Goal: Task Accomplishment & Management: Manage account settings

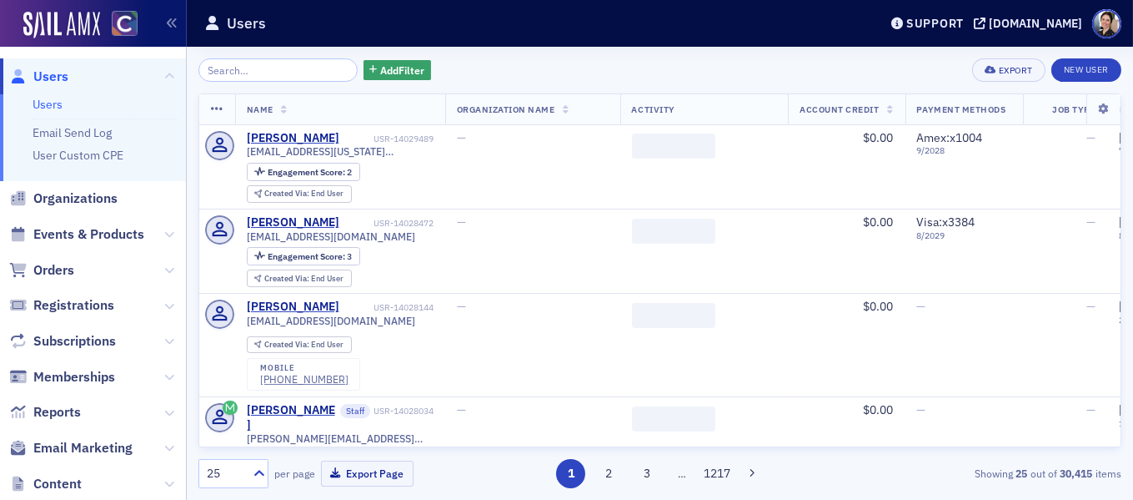
click at [294, 68] on input "search" at bounding box center [277, 69] width 159 height 23
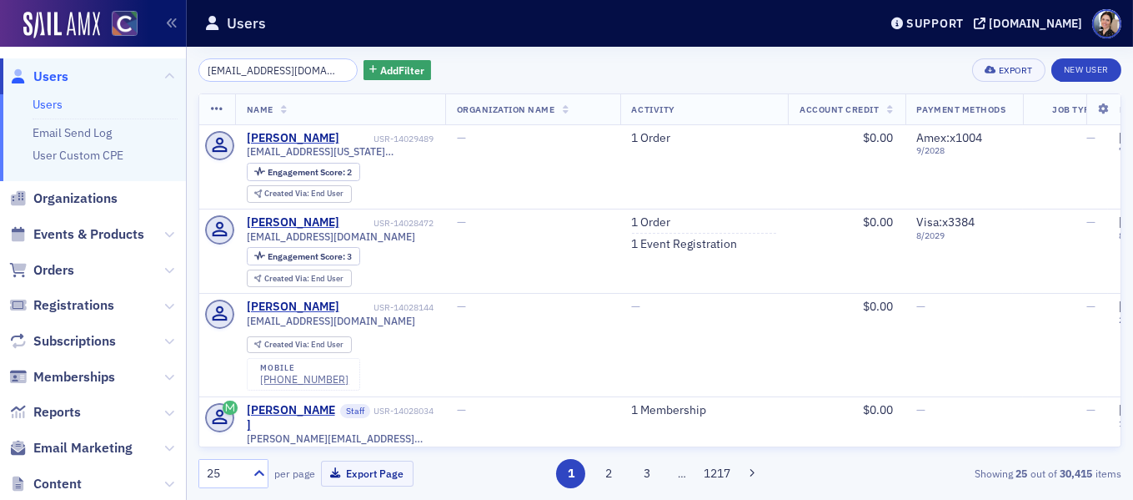
scroll to position [0, 2]
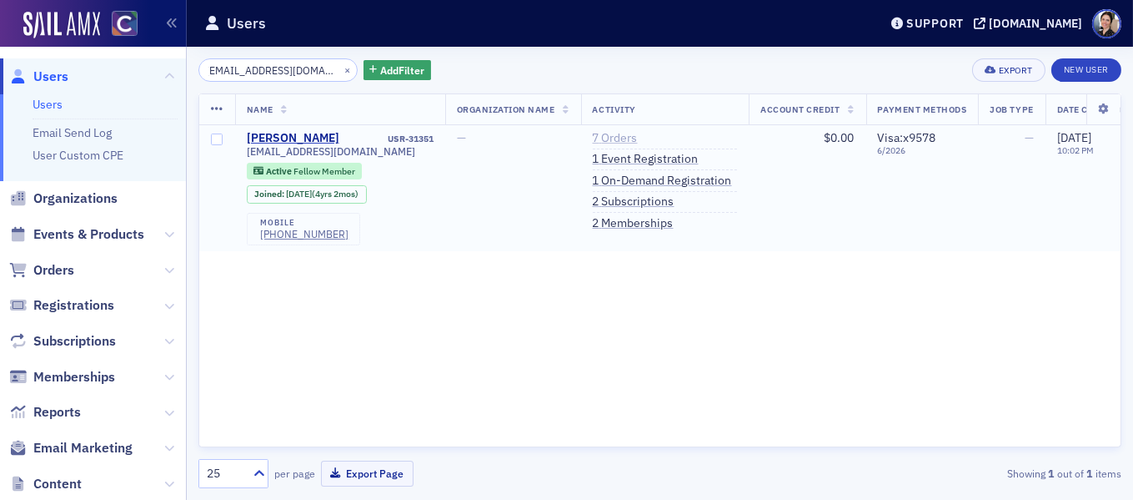
type input "[EMAIL_ADDRESS][DOMAIN_NAME]"
click at [617, 136] on link "7 Orders" at bounding box center [615, 138] width 45 height 15
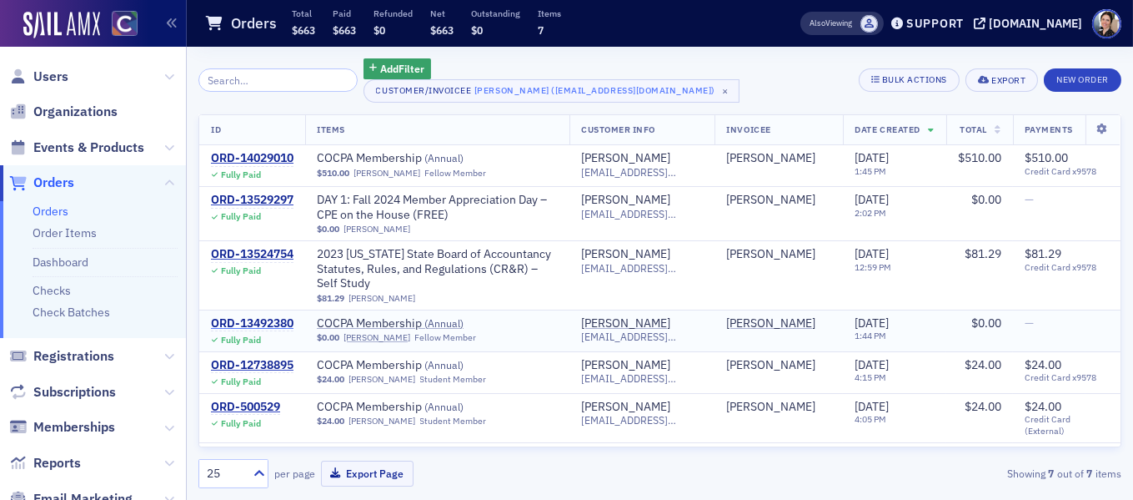
click at [283, 326] on div "ORD-13492380" at bounding box center [252, 323] width 83 height 15
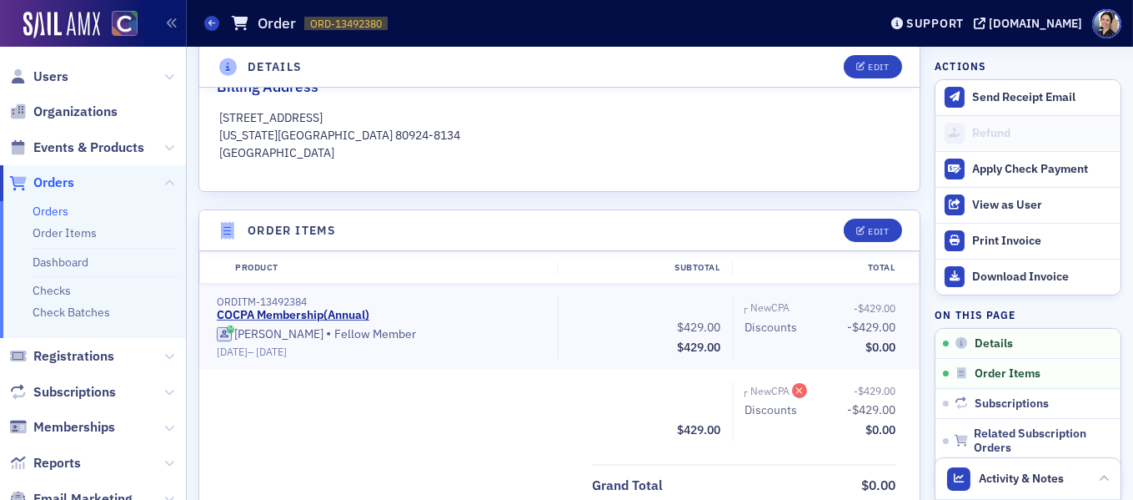
scroll to position [392, 0]
click at [52, 77] on span "Users" at bounding box center [50, 77] width 35 height 18
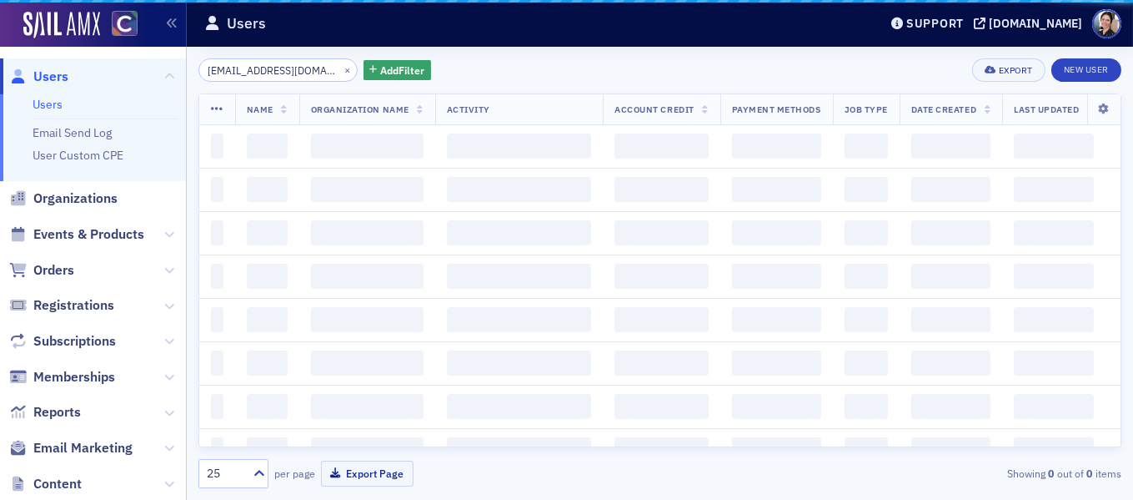
scroll to position [0, 2]
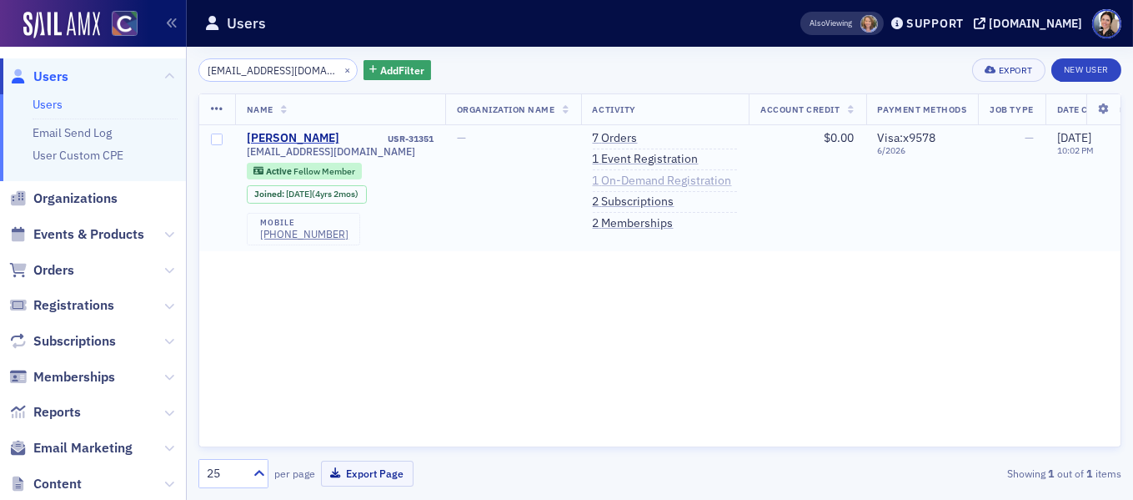
click at [631, 185] on link "1 On-Demand Registration" at bounding box center [662, 180] width 139 height 15
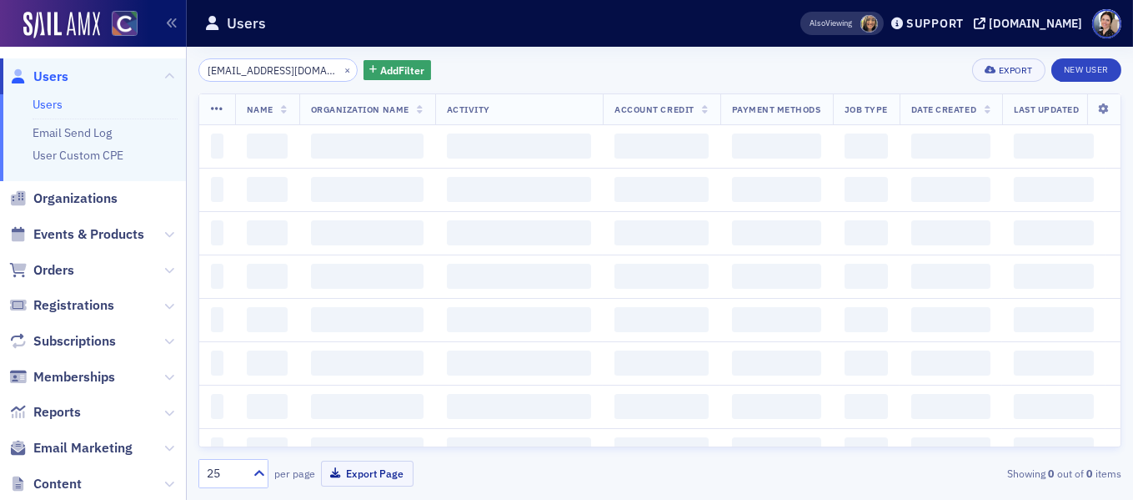
scroll to position [0, 2]
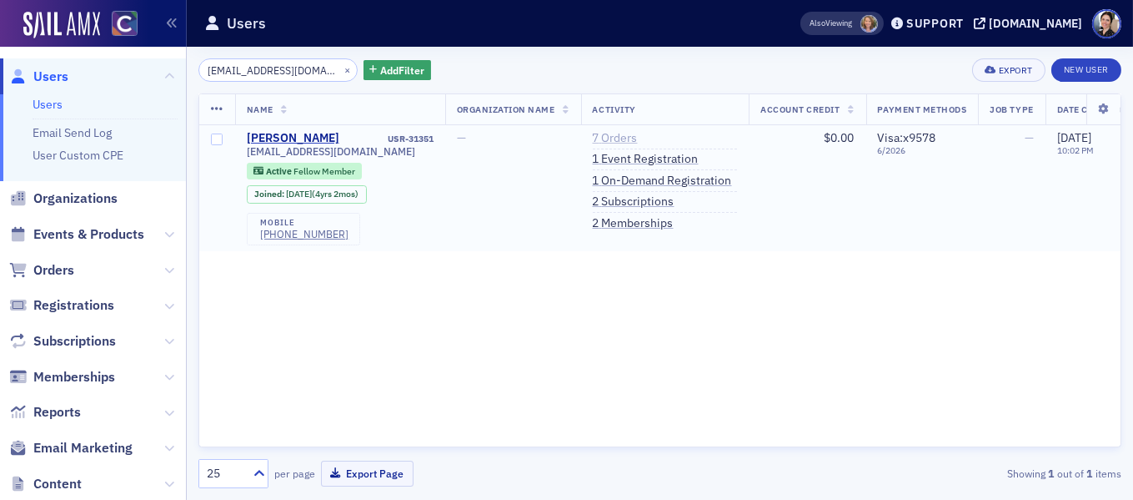
click at [627, 138] on link "7 Orders" at bounding box center [615, 138] width 45 height 15
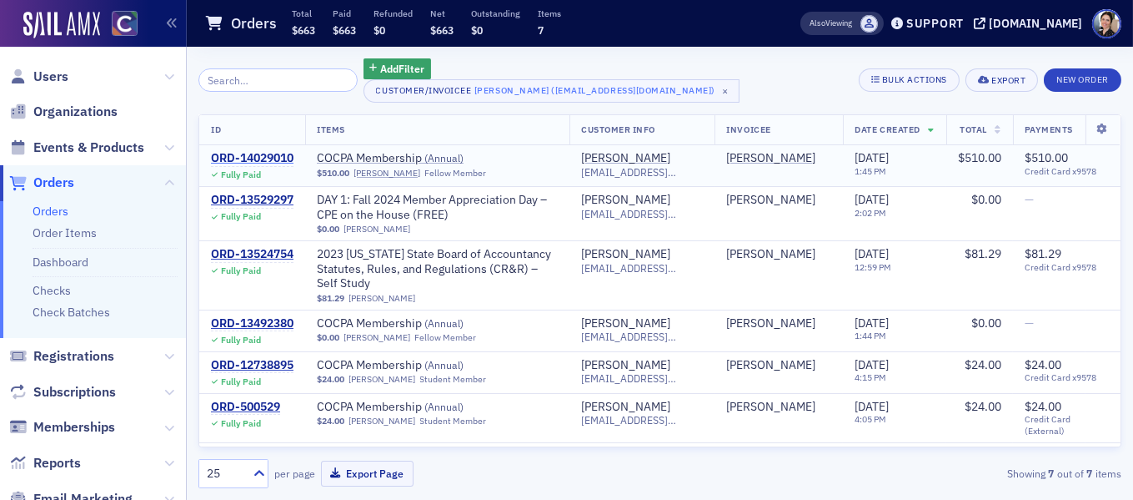
click at [275, 156] on div "ORD-14029010" at bounding box center [252, 158] width 83 height 15
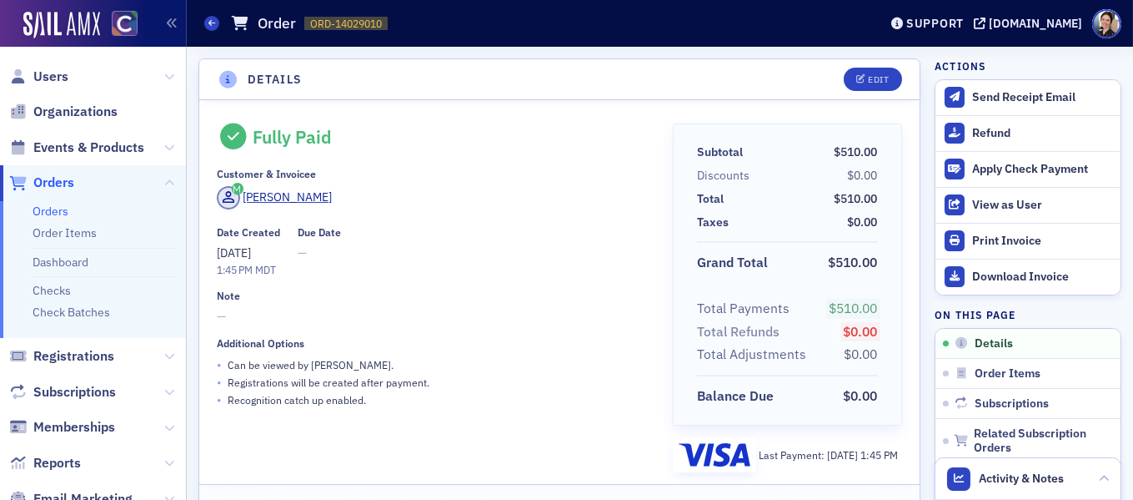
scroll to position [21, 0]
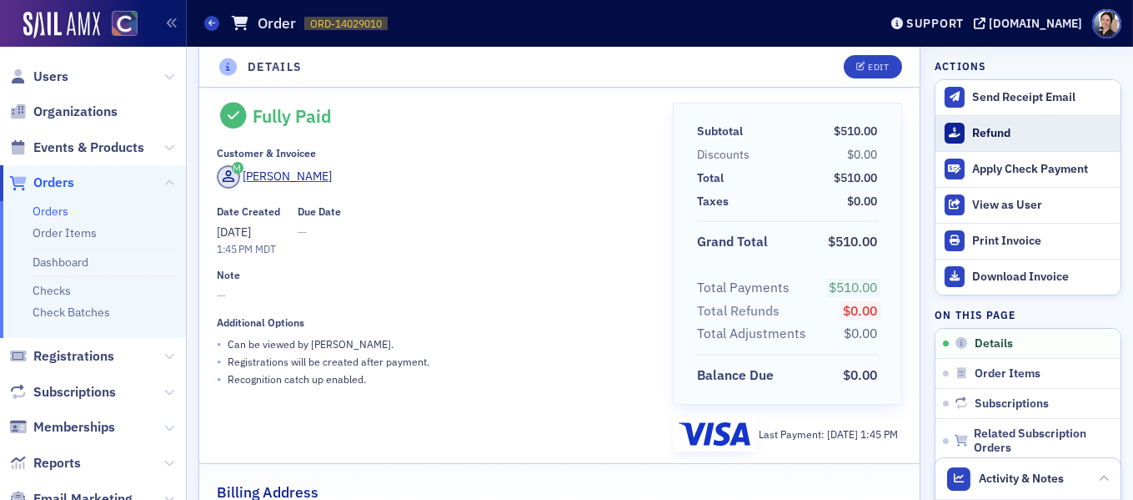
click at [998, 136] on div "Refund" at bounding box center [1042, 133] width 140 height 15
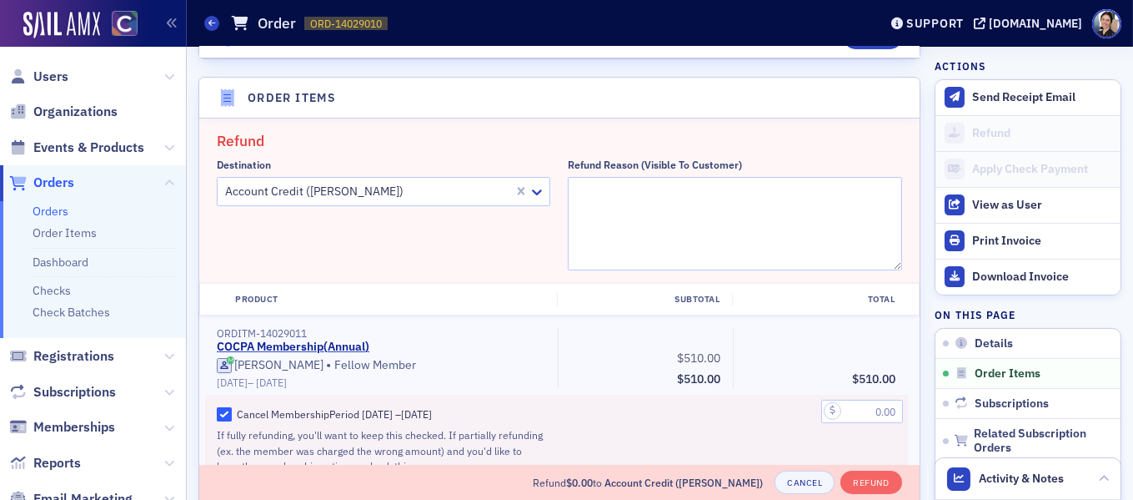
scroll to position [580, 0]
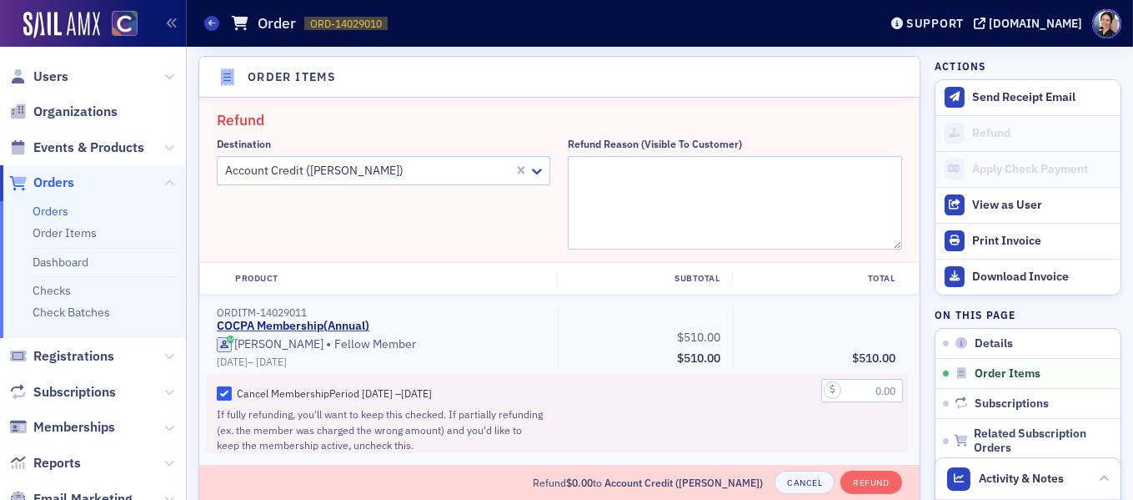
click at [369, 176] on div at bounding box center [368, 170] width 289 height 21
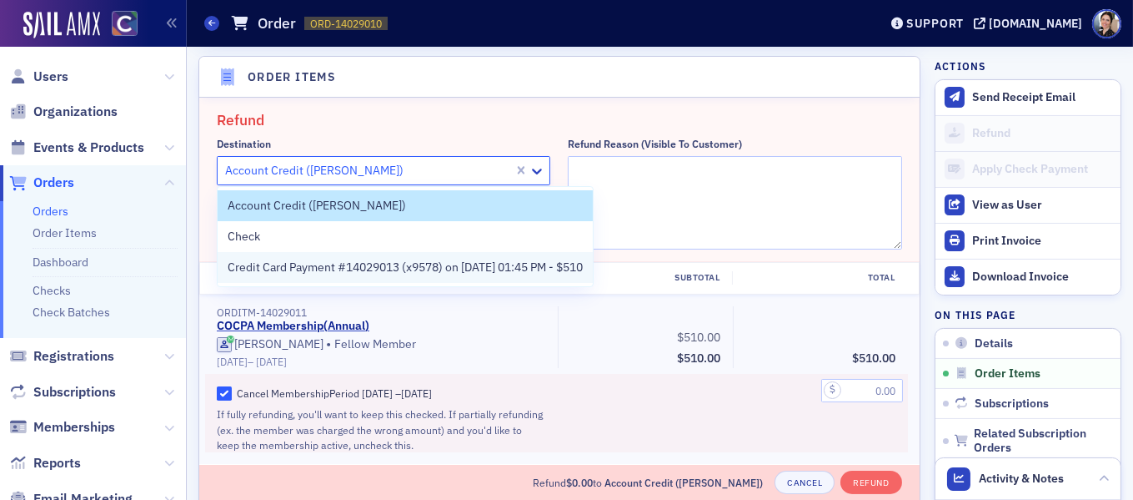
click at [265, 276] on span "Credit Card Payment #14029013 (x9578) on [DATE] 01:45 PM - $510" at bounding box center [405, 268] width 355 height 18
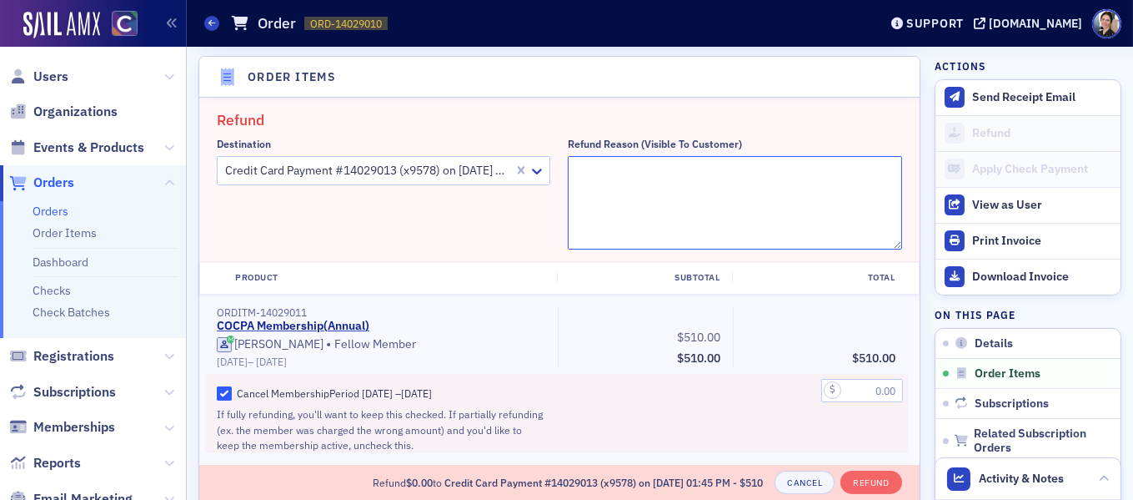
click at [635, 176] on textarea "Refund Reason (Visible to Customer)" at bounding box center [735, 202] width 334 height 93
click at [632, 171] on textarea "Refund Reason (Visible to Customer)" at bounding box center [735, 202] width 334 height 93
paste textarea "I do not want the membership because its too expensive."
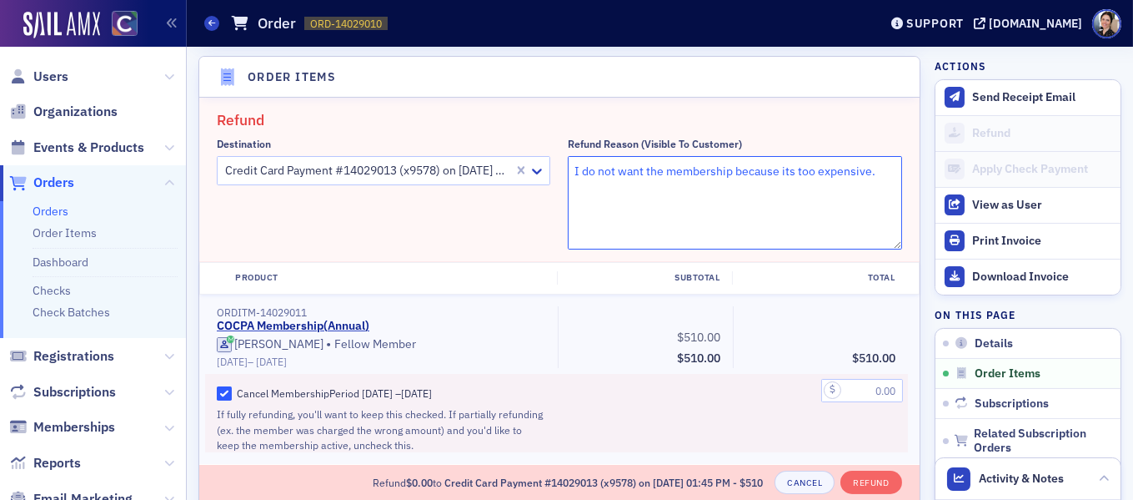
click at [577, 173] on textarea "I do not want the membership because its too expensive." at bounding box center [735, 202] width 334 height 93
click at [884, 172] on textarea ""I do not want the membership because its too expensive." at bounding box center [735, 202] width 334 height 93
type textarea ""I do not want the membership because its too expensive." - pmg"
click at [870, 394] on input "text" at bounding box center [863, 390] width 82 height 23
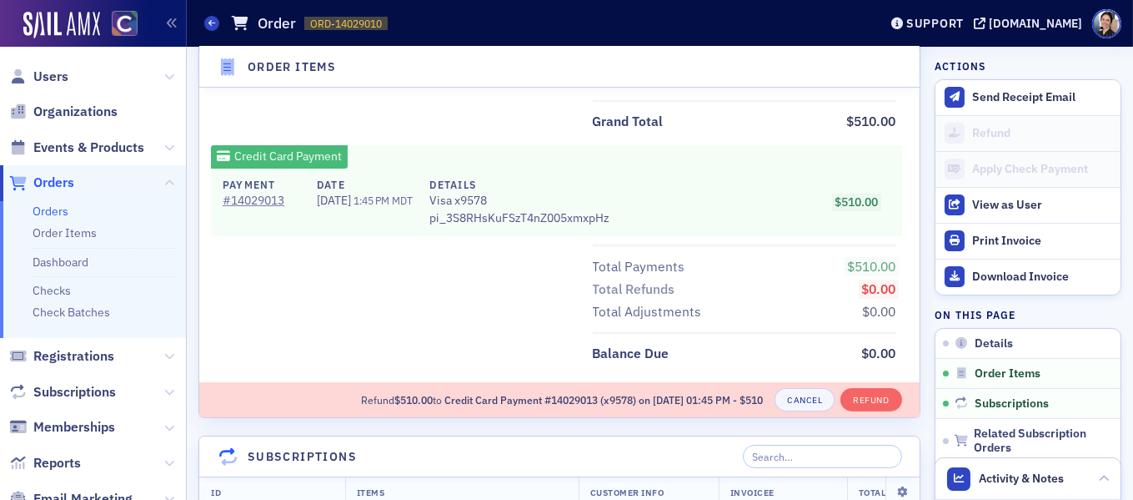
scroll to position [1289, 0]
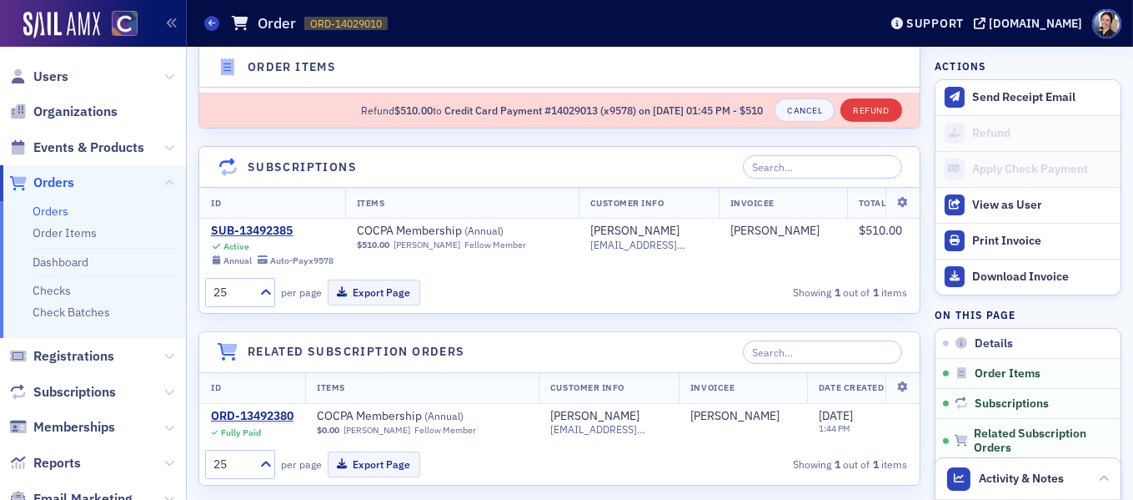
type input "510.00"
click at [875, 108] on button "Refund" at bounding box center [871, 109] width 61 height 23
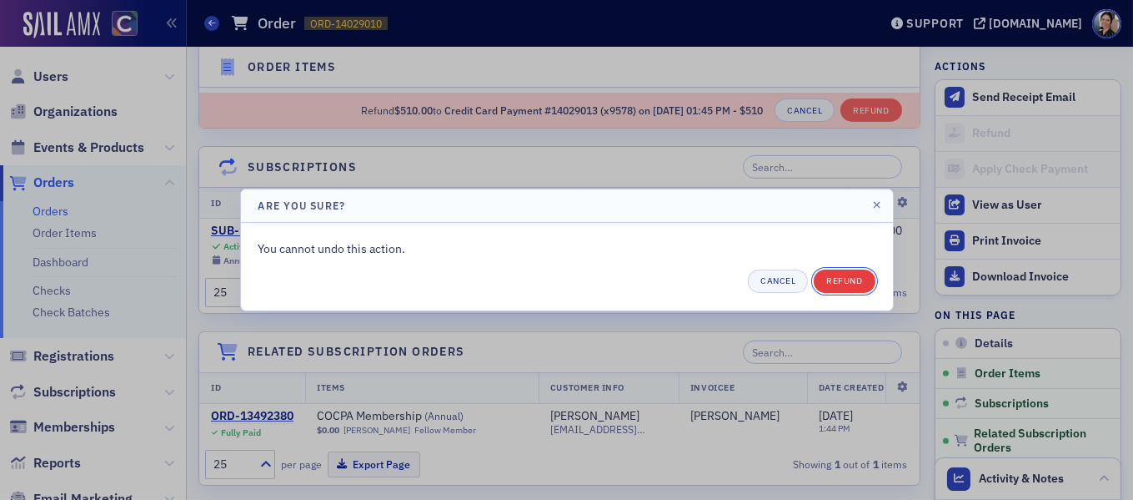
click at [847, 286] on button "Refund" at bounding box center [844, 280] width 61 height 23
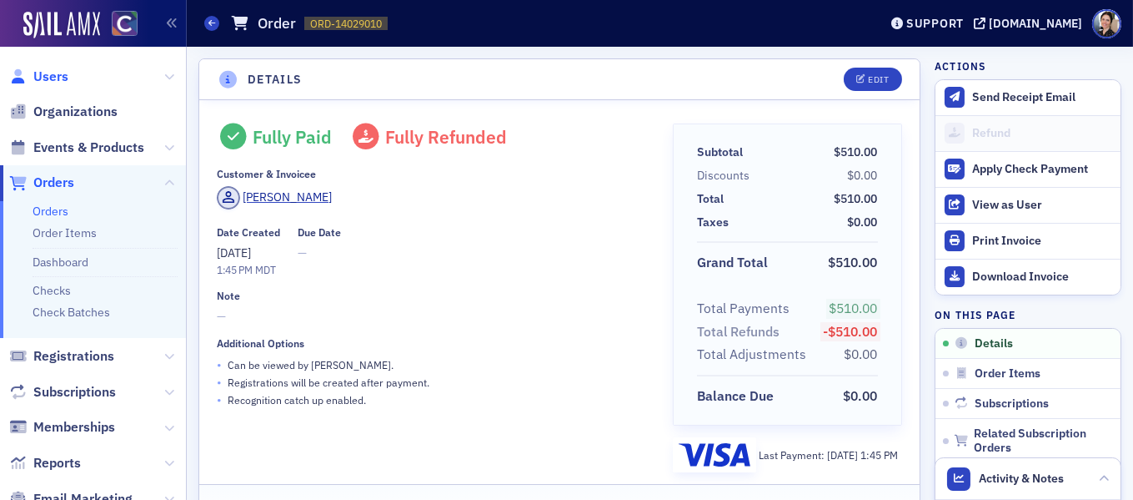
click at [47, 78] on span "Users" at bounding box center [50, 77] width 35 height 18
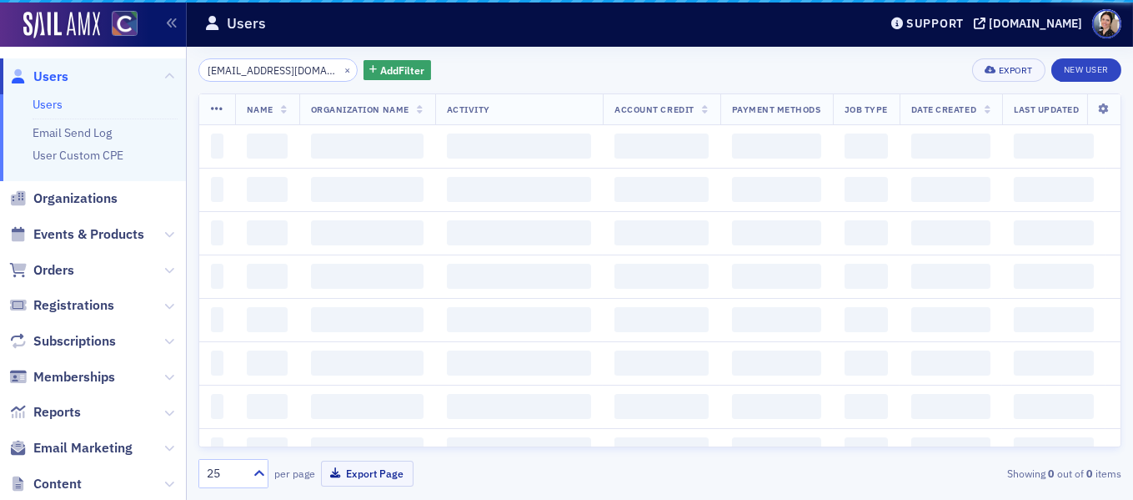
scroll to position [0, 2]
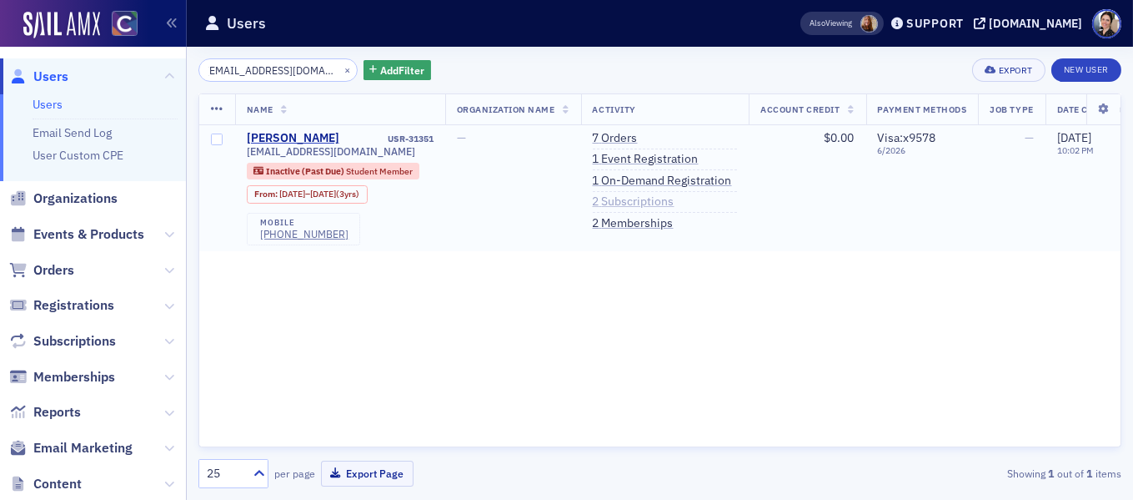
click at [646, 204] on link "2 Subscriptions" at bounding box center [634, 201] width 82 height 15
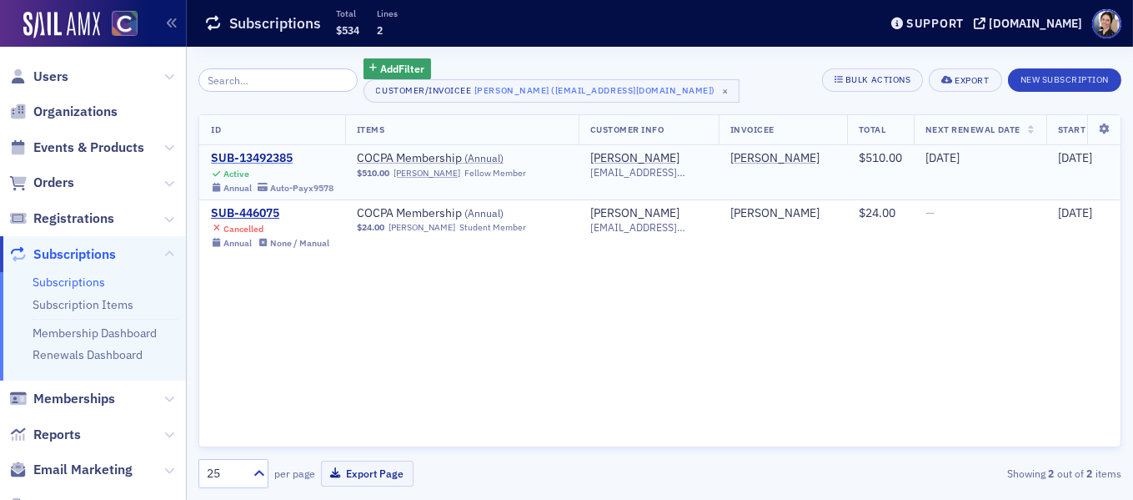
click at [237, 159] on div "SUB-13492385" at bounding box center [272, 158] width 123 height 15
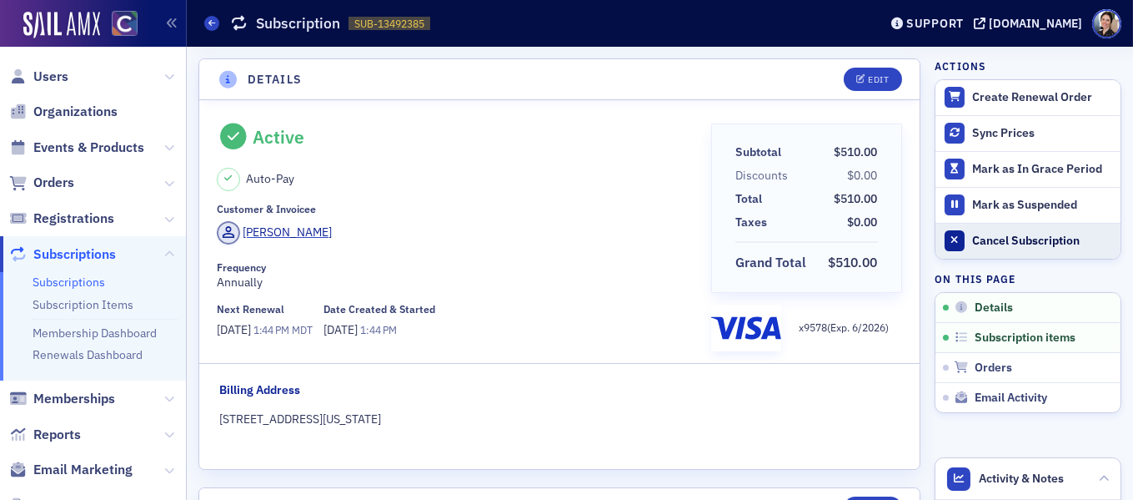
click at [1002, 237] on div "Cancel Subscription" at bounding box center [1042, 241] width 140 height 15
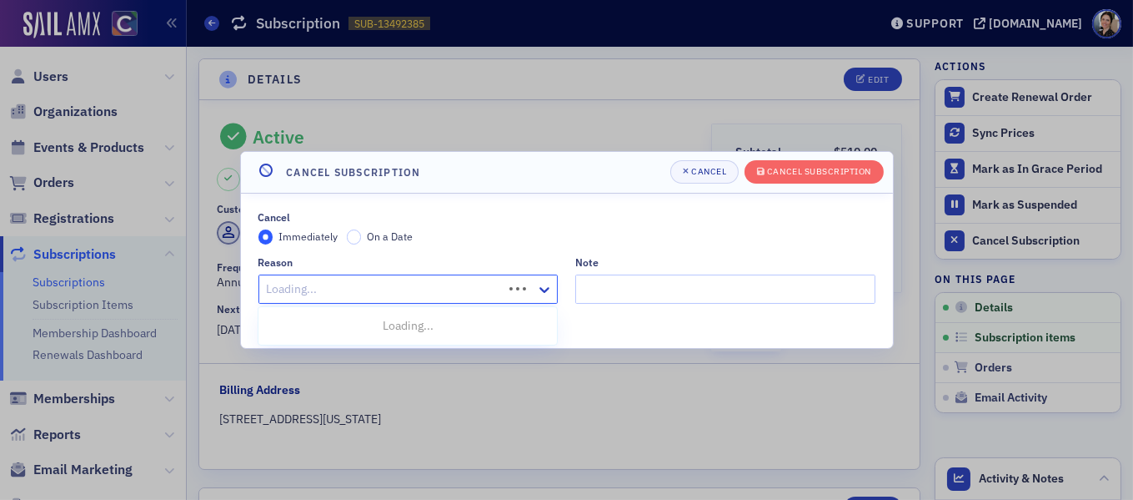
click at [355, 289] on div at bounding box center [383, 289] width 237 height 21
type input "ex"
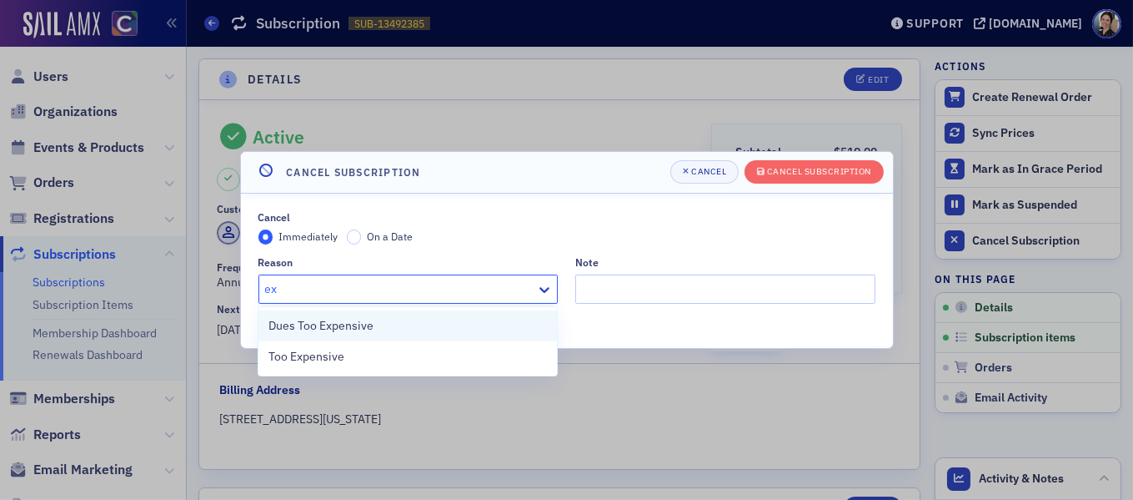
click at [358, 331] on span "Dues Too Expensive" at bounding box center [321, 326] width 105 height 18
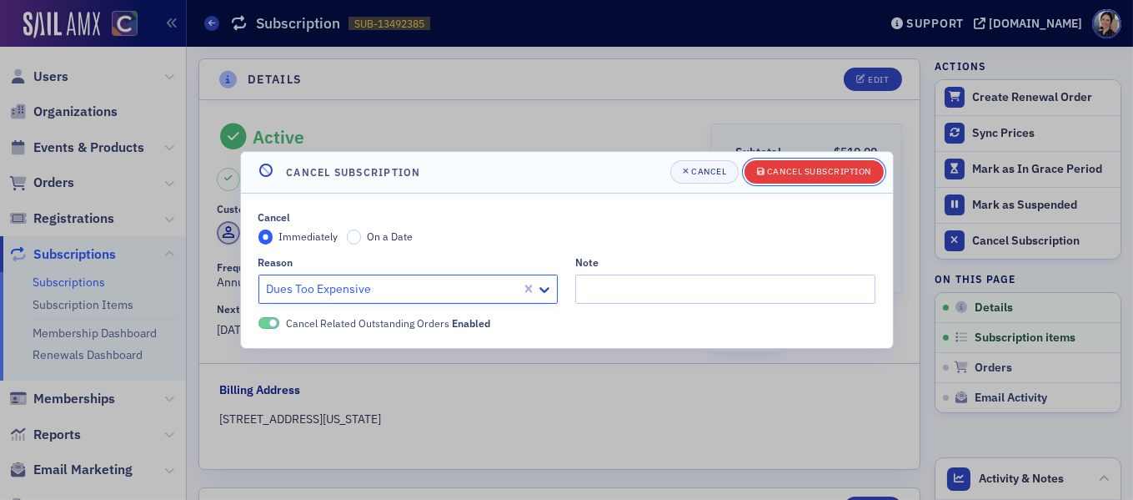
click at [827, 173] on div "Cancel Subscription" at bounding box center [819, 171] width 104 height 9
